Goal: Navigation & Orientation: Find specific page/section

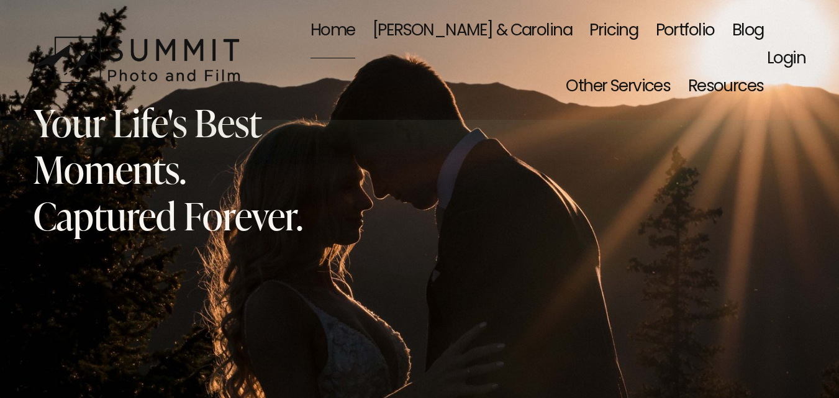
click at [670, 61] on span "Other Services" at bounding box center [618, 87] width 104 height 52
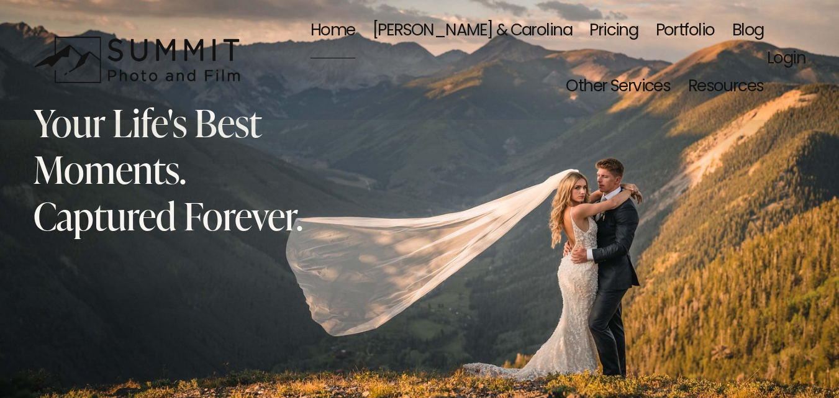
click at [0, 0] on span "Event Photography" at bounding box center [0, 0] width 0 height 0
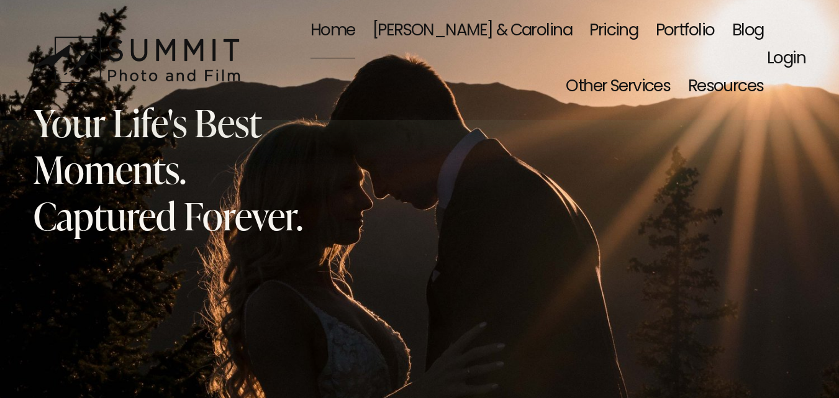
click at [0, 0] on span "Family Portraits" at bounding box center [0, 0] width 0 height 0
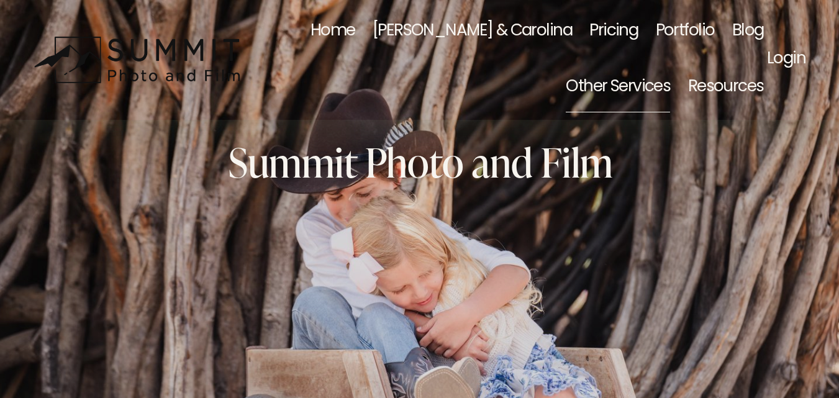
click at [656, 27] on link "Portfolio" at bounding box center [685, 32] width 59 height 56
